Goal: Navigation & Orientation: Find specific page/section

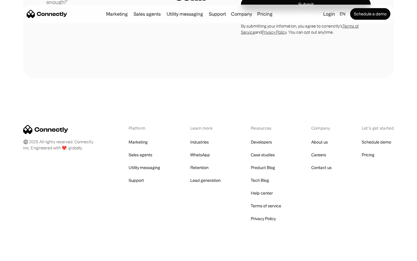
scroll to position [1641, 0]
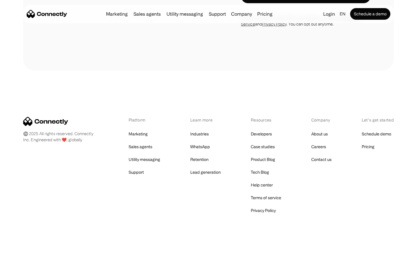
scroll to position [1119, 0]
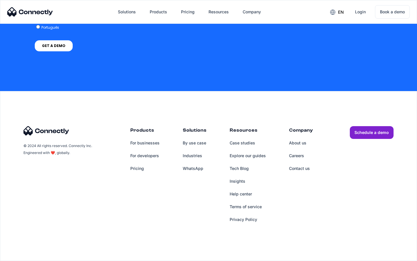
scroll to position [434, 0]
